Goal: Navigation & Orientation: Find specific page/section

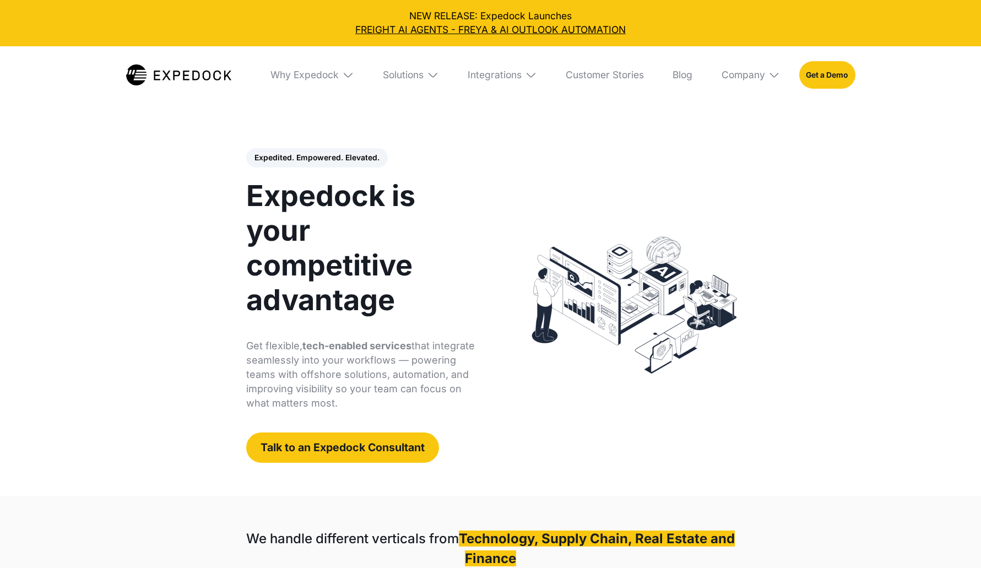
select select
click at [49, 241] on header "Expedited. Empowered. Elevated. Automate Freight Document Extraction at 99.97% …" at bounding box center [490, 305] width 981 height 381
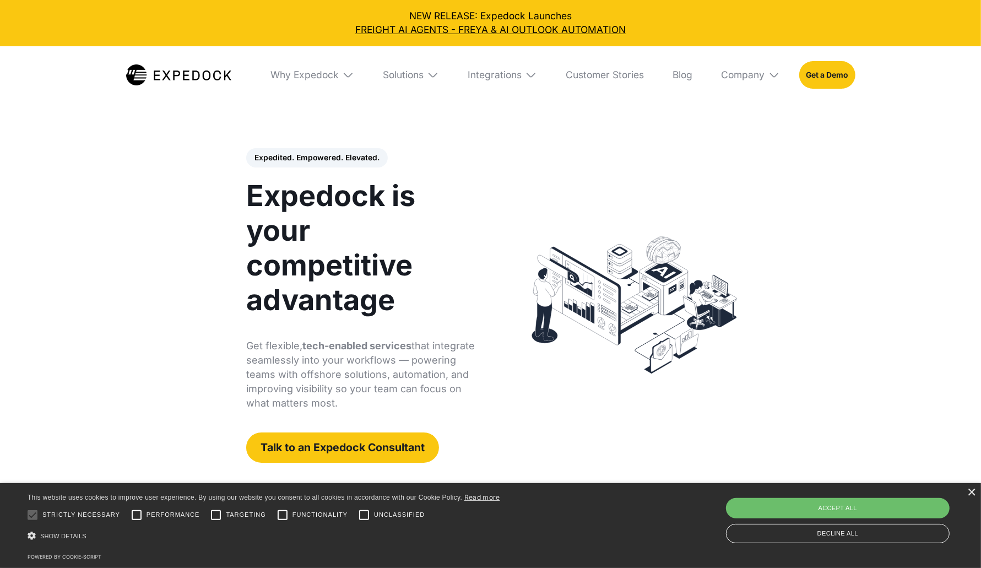
click at [771, 76] on img at bounding box center [774, 75] width 12 height 12
click at [739, 181] on link "Careers" at bounding box center [750, 181] width 78 height 31
